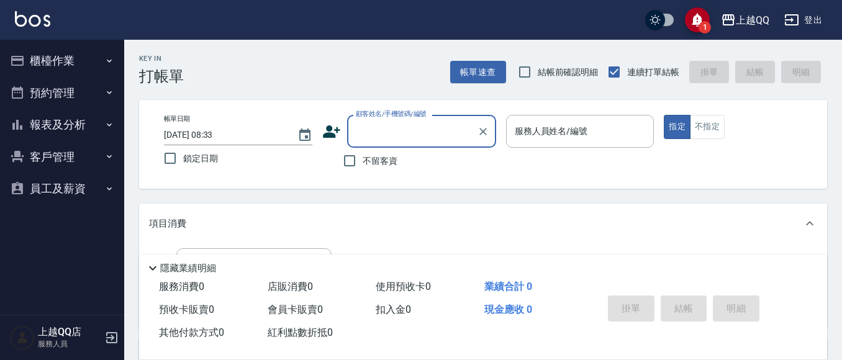
click at [46, 134] on button "報表及分析" at bounding box center [62, 125] width 114 height 32
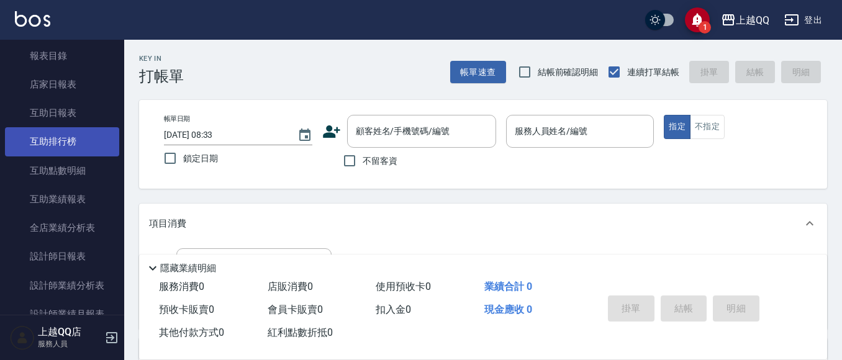
scroll to position [124, 0]
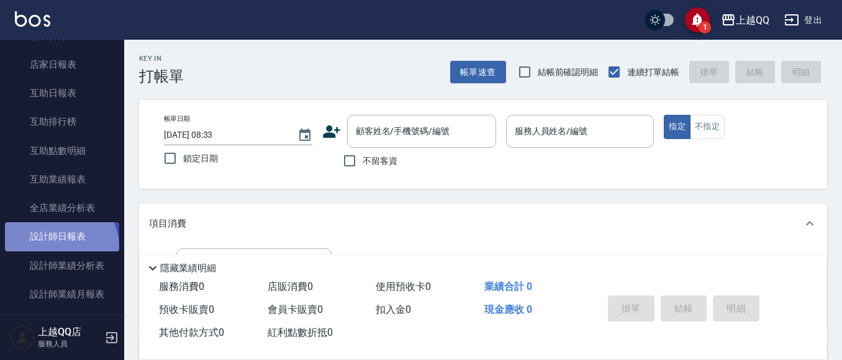
click at [56, 247] on link "設計師日報表" at bounding box center [62, 236] width 114 height 29
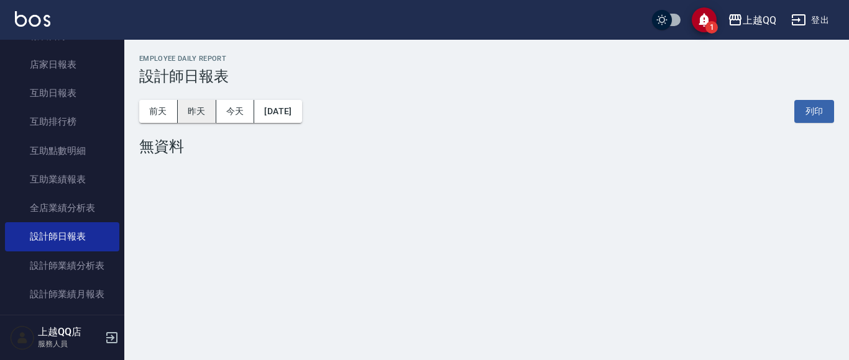
click at [194, 114] on button "昨天" at bounding box center [197, 111] width 39 height 23
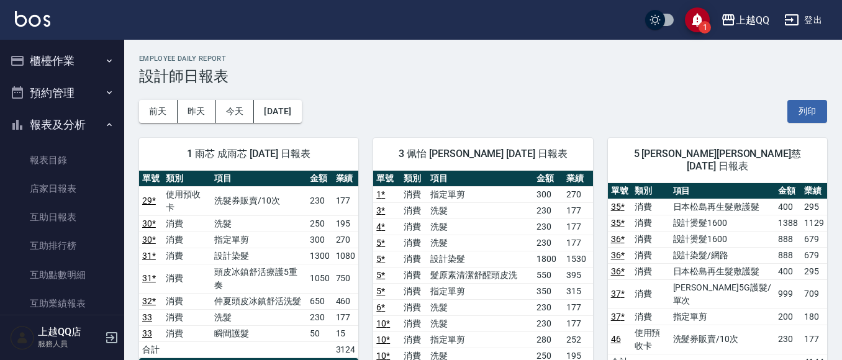
click at [94, 116] on button "報表及分析" at bounding box center [62, 125] width 114 height 32
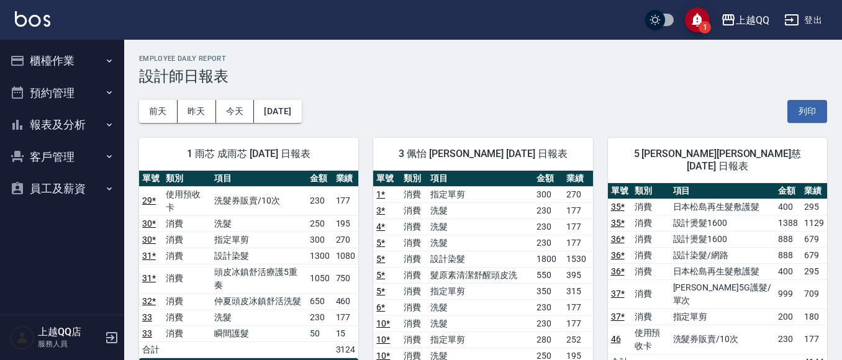
click at [109, 67] on button "櫃檯作業" at bounding box center [62, 61] width 114 height 32
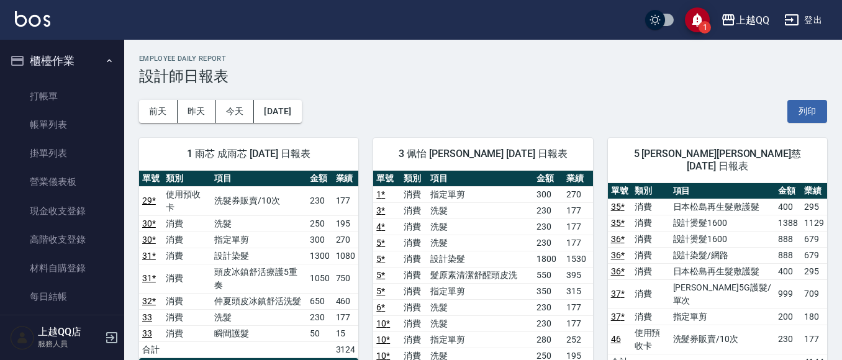
click at [98, 81] on ul "打帳單 帳單列表 掛單列表 營業儀表板 現金收支登錄 高階收支登錄 材料自購登錄 每日結帳 排班表 現場電腦打卡" at bounding box center [62, 226] width 114 height 298
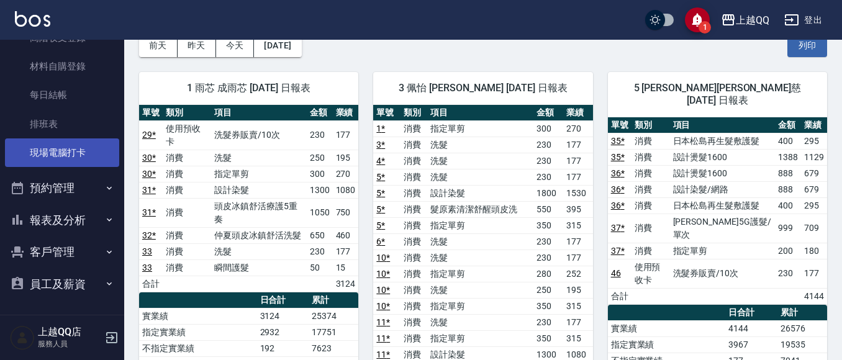
scroll to position [186, 0]
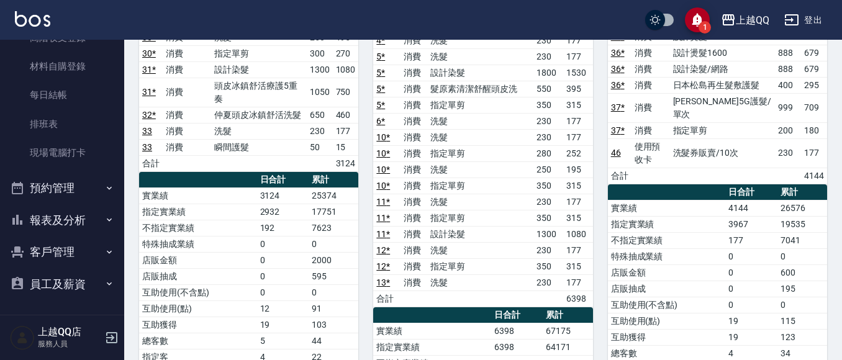
click at [73, 214] on button "報表及分析" at bounding box center [62, 220] width 114 height 32
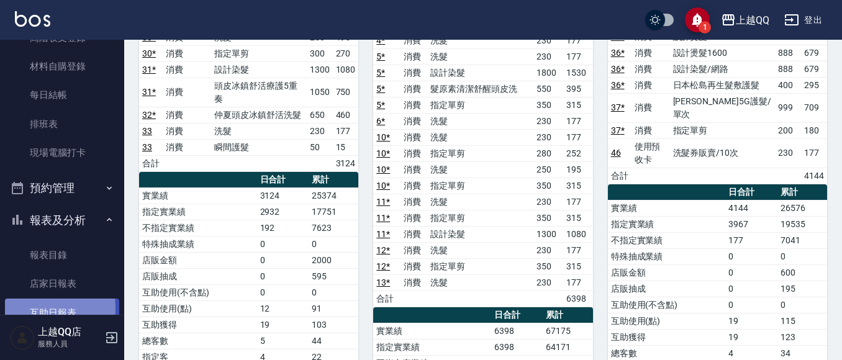
click at [25, 308] on link "互助日報表" at bounding box center [62, 313] width 114 height 29
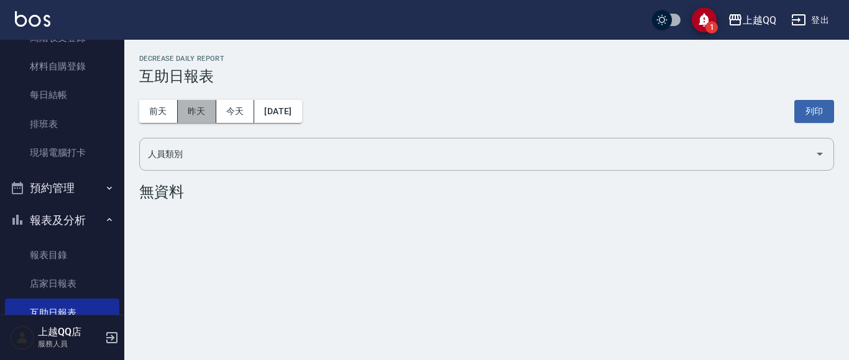
click at [206, 121] on button "昨天" at bounding box center [197, 111] width 39 height 23
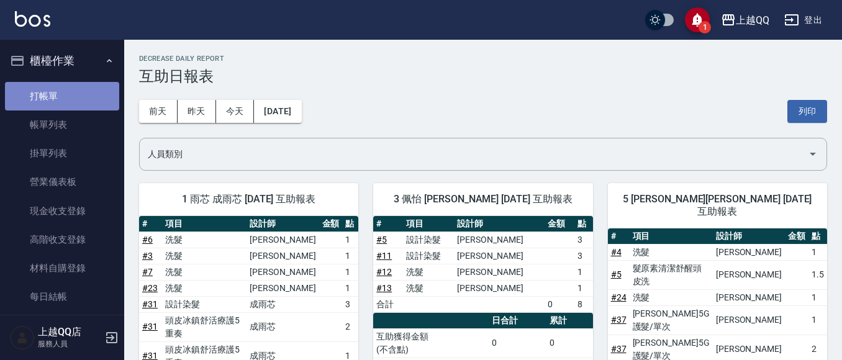
click at [88, 90] on link "打帳單" at bounding box center [62, 96] width 114 height 29
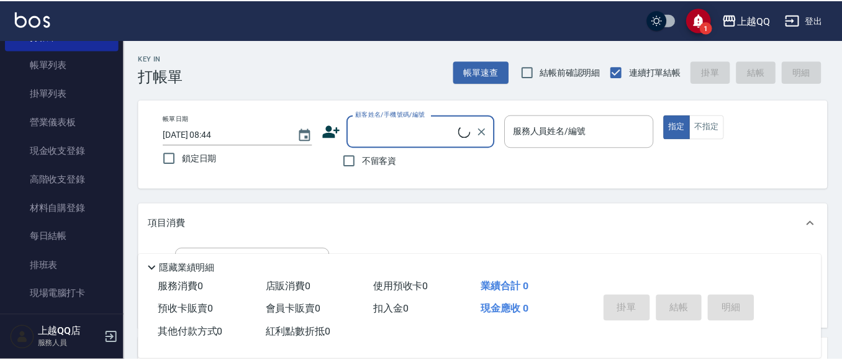
scroll to position [186, 0]
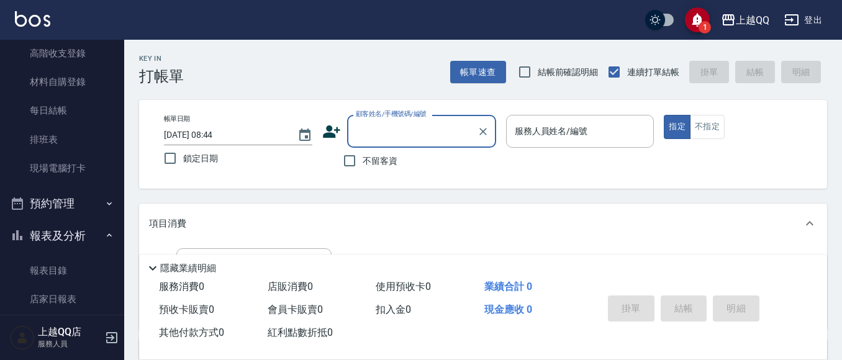
click at [81, 231] on button "報表及分析" at bounding box center [62, 236] width 114 height 32
